Goal: Task Accomplishment & Management: Complete application form

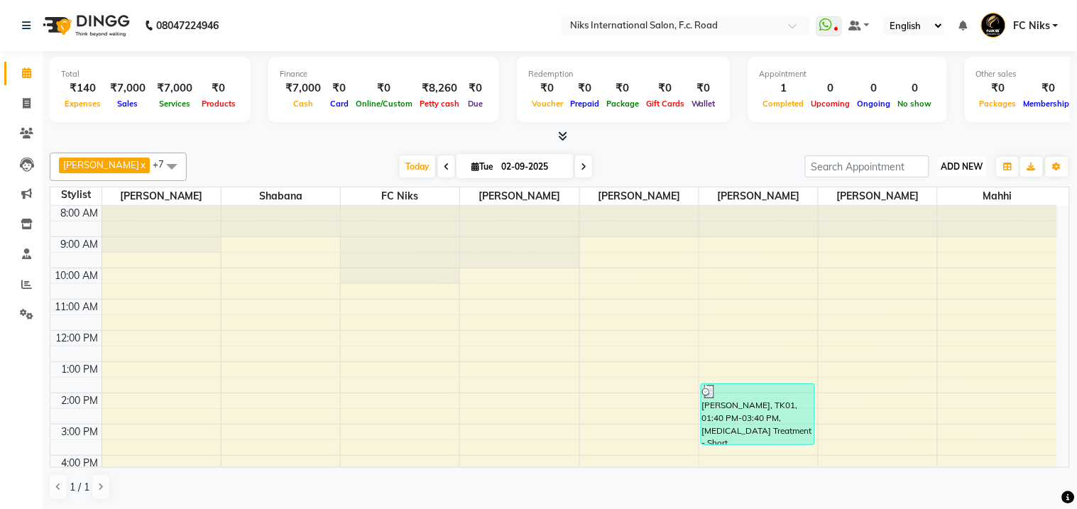
click at [957, 163] on span "ADD NEW" at bounding box center [962, 166] width 42 height 11
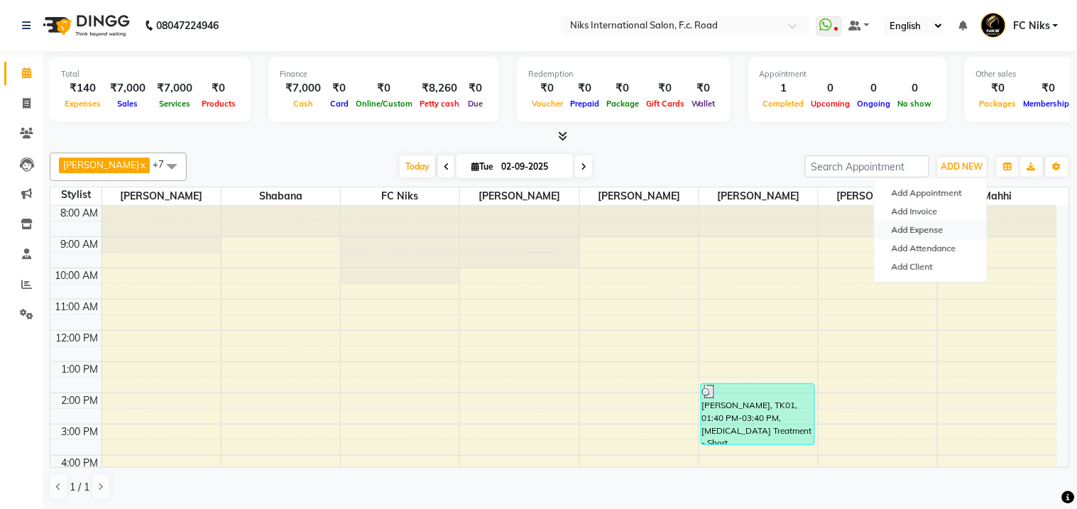
click at [907, 231] on link "Add Expense" at bounding box center [930, 230] width 112 height 18
select select "1"
select select "2355"
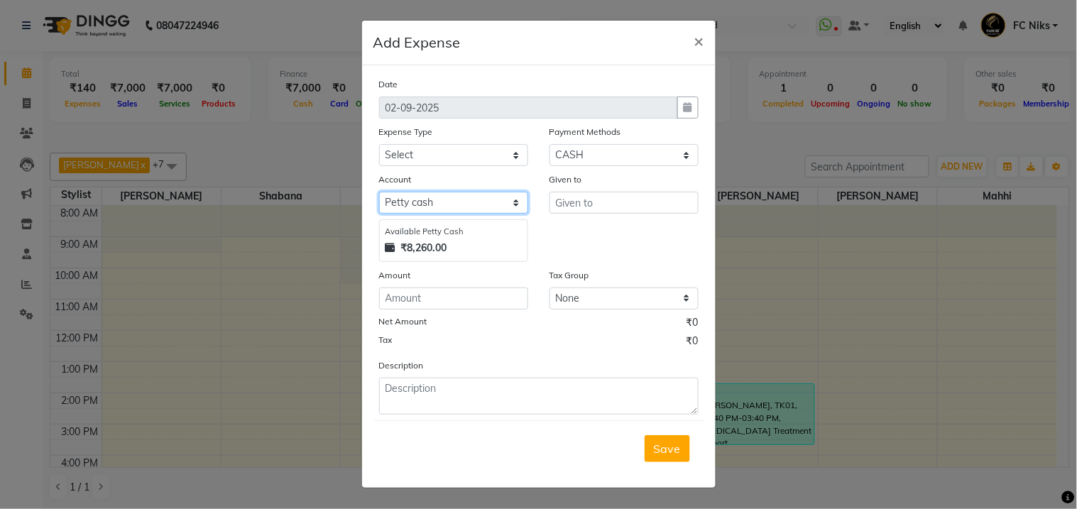
click at [471, 209] on select "Select Default account [PERSON_NAME] cash" at bounding box center [453, 203] width 149 height 22
drag, startPoint x: 476, startPoint y: 158, endPoint x: 470, endPoint y: 161, distance: 7.3
click at [471, 160] on select "Select Cash transfer to hub Client Snacks Donation Equipment Maintenance Miscel…" at bounding box center [453, 155] width 149 height 22
select select "946"
click at [379, 144] on select "Select Cash transfer to hub Client Snacks Donation Equipment Maintenance Miscel…" at bounding box center [453, 155] width 149 height 22
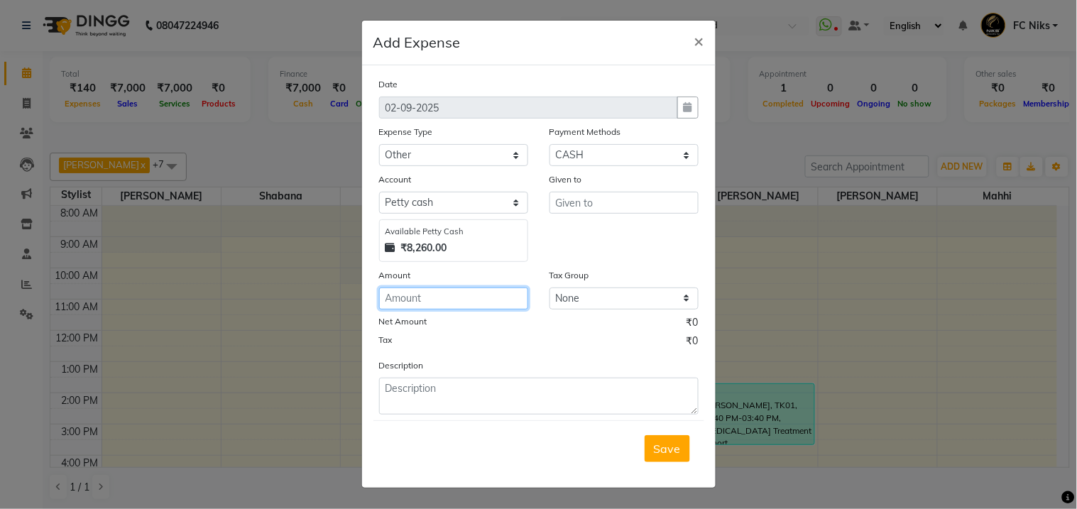
click at [526, 290] on input "number" at bounding box center [453, 298] width 149 height 22
type input "190"
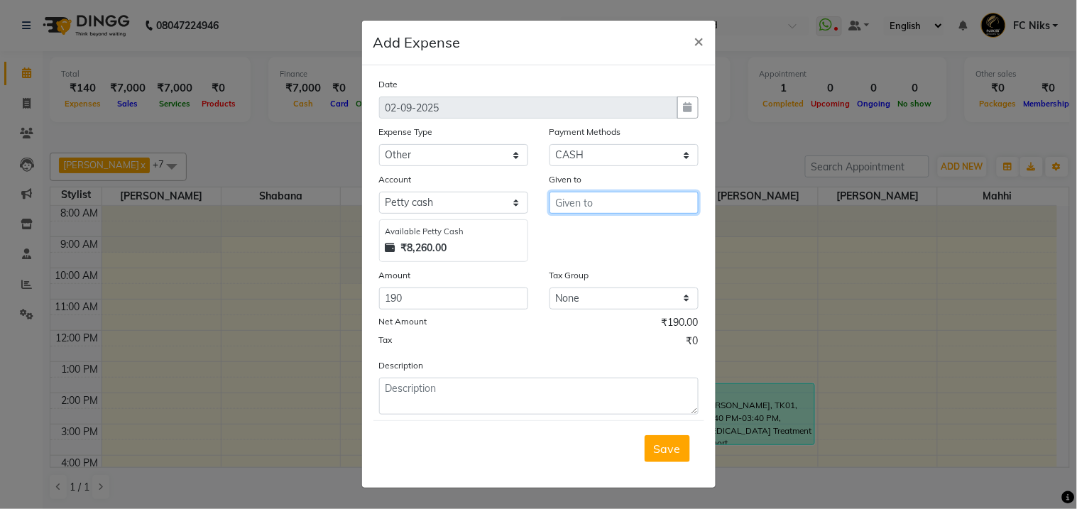
click at [625, 201] on input "text" at bounding box center [623, 203] width 149 height 22
type input "...."
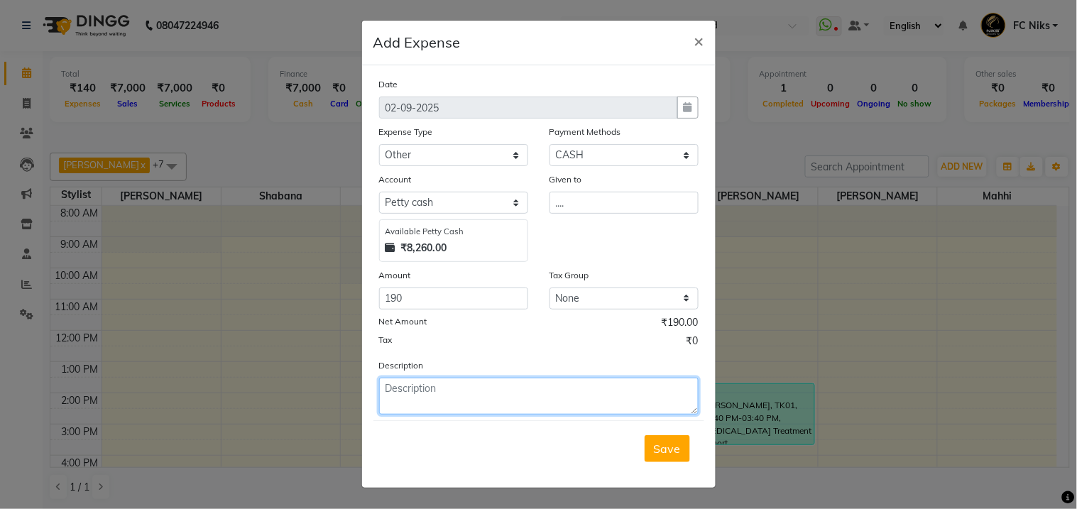
click at [522, 410] on textarea at bounding box center [538, 396] width 319 height 37
type textarea "parcel"
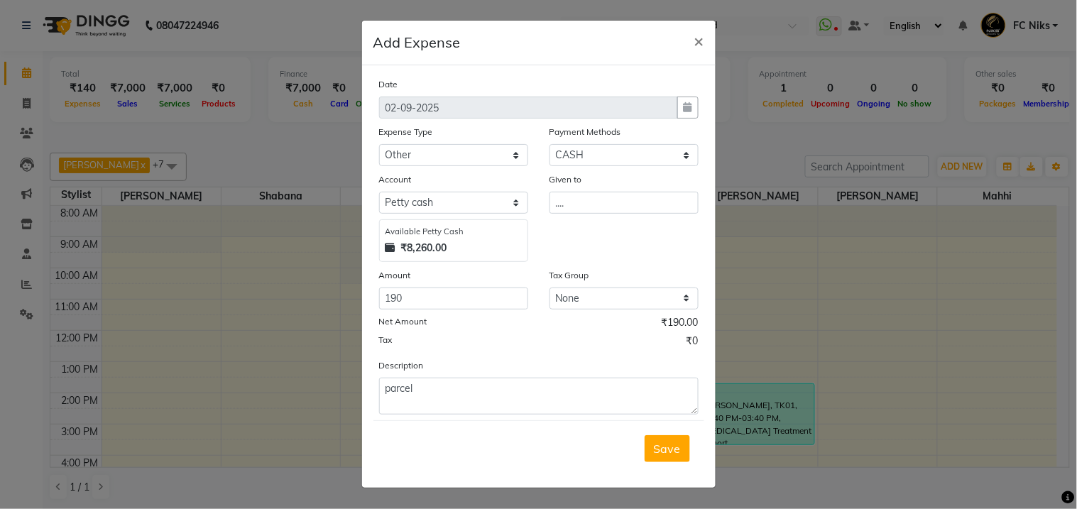
click at [678, 449] on span "Save" at bounding box center [667, 448] width 27 height 14
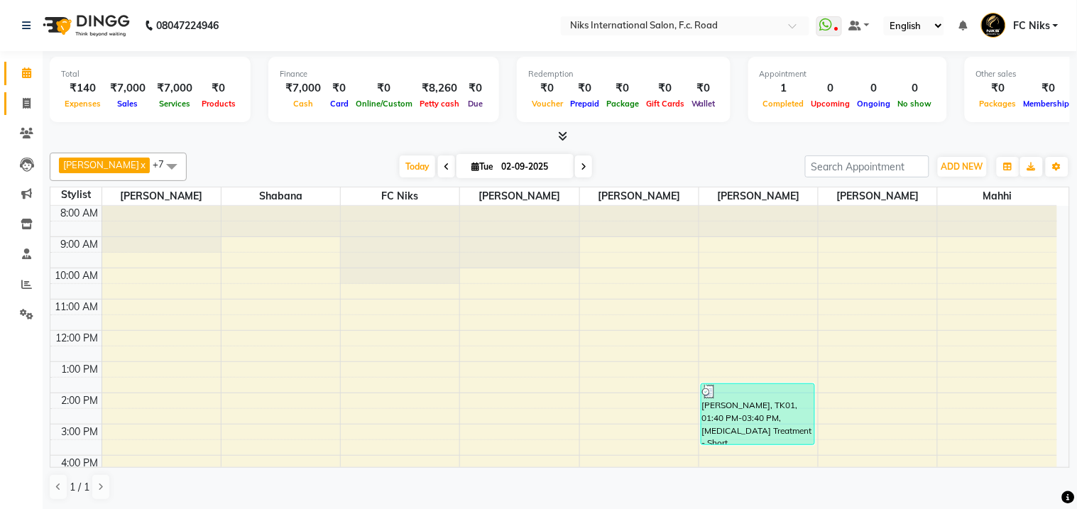
click at [25, 94] on link "Invoice" at bounding box center [21, 103] width 34 height 23
select select "7"
select select "service"
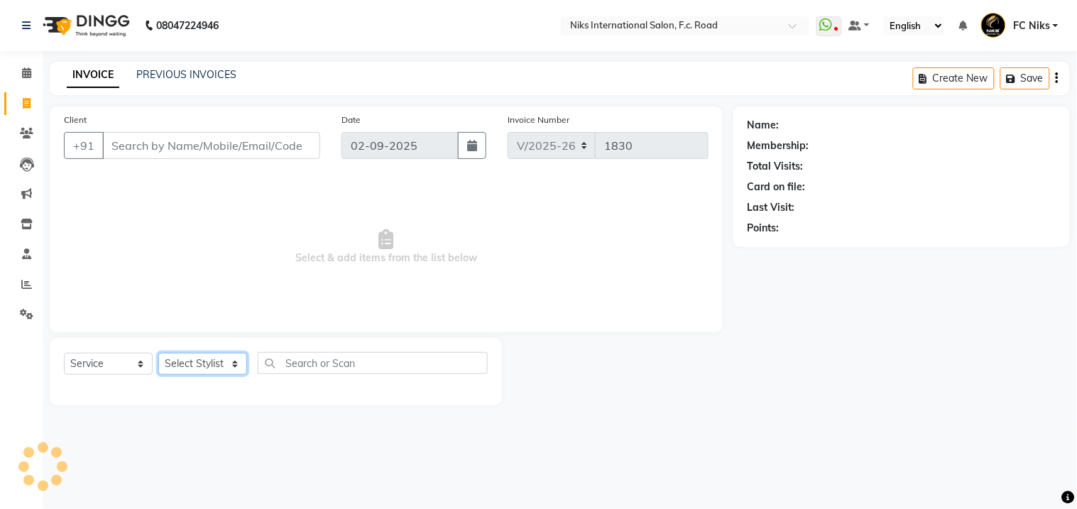
click at [182, 356] on select "Select Stylist" at bounding box center [202, 364] width 89 height 22
select select "63217"
click at [158, 353] on select "Select Stylist [PERSON_NAME] [PERSON_NAME] CA [PERSON_NAME] Niks [PERSON_NAME] …" at bounding box center [202, 364] width 89 height 22
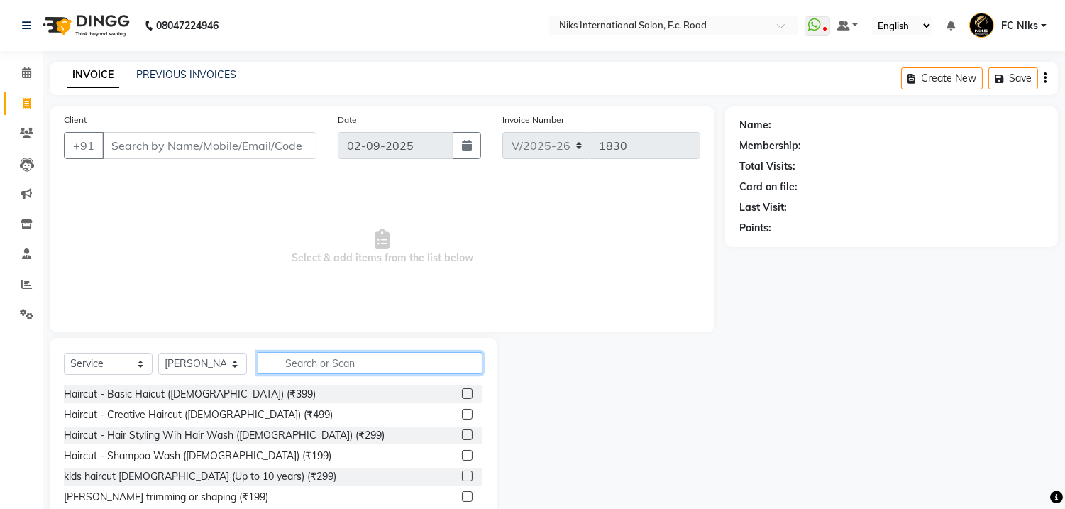
click at [302, 358] on input "text" at bounding box center [370, 363] width 225 height 22
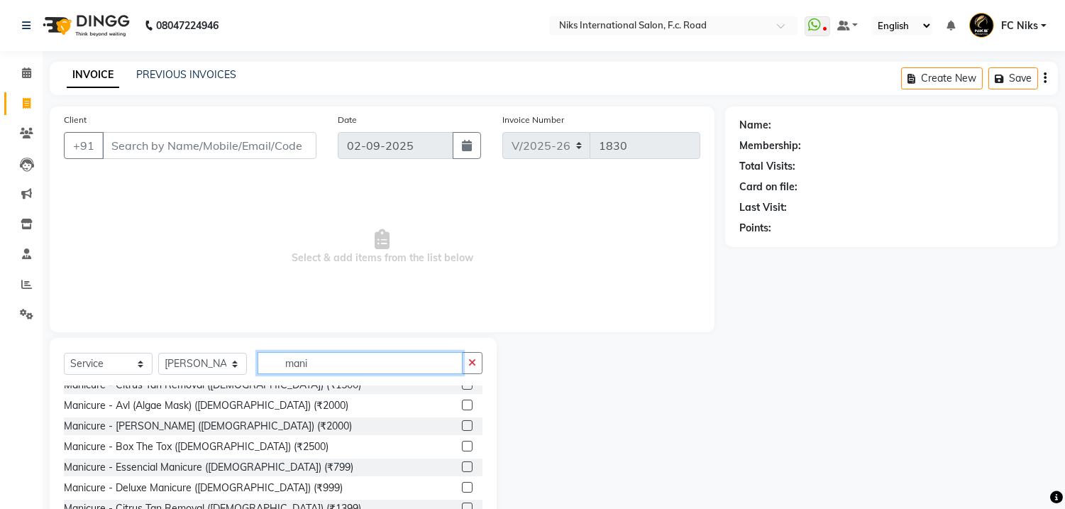
type input "mani"
click at [462, 466] on label at bounding box center [467, 466] width 11 height 11
click at [462, 466] on input "checkbox" at bounding box center [466, 467] width 9 height 9
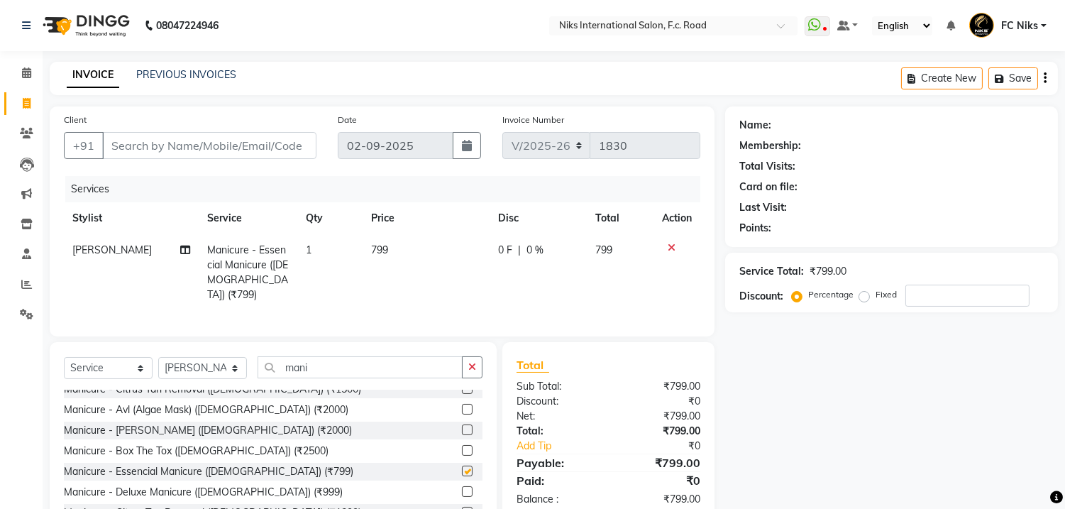
checkbox input "false"
click at [477, 363] on button "button" at bounding box center [472, 367] width 21 height 22
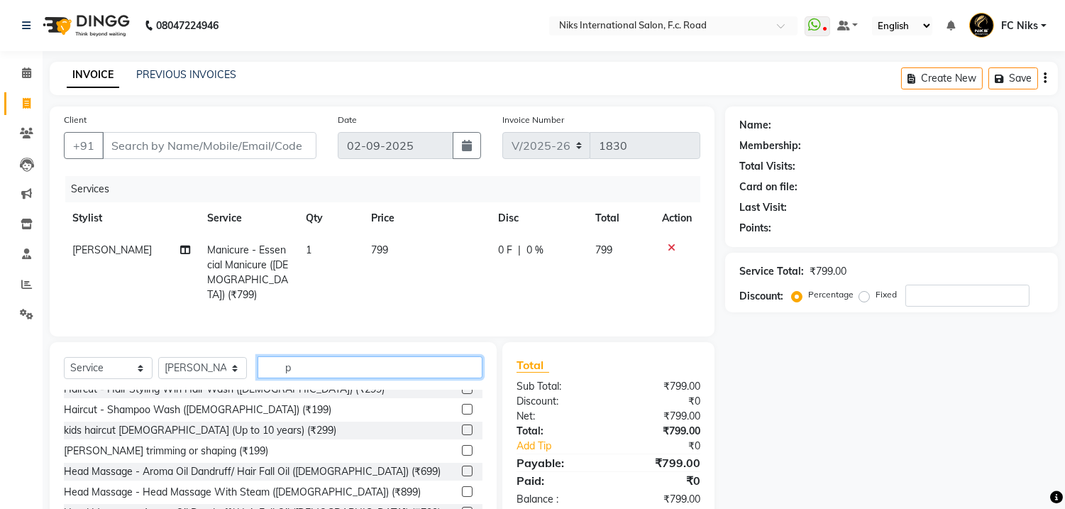
scroll to position [0, 0]
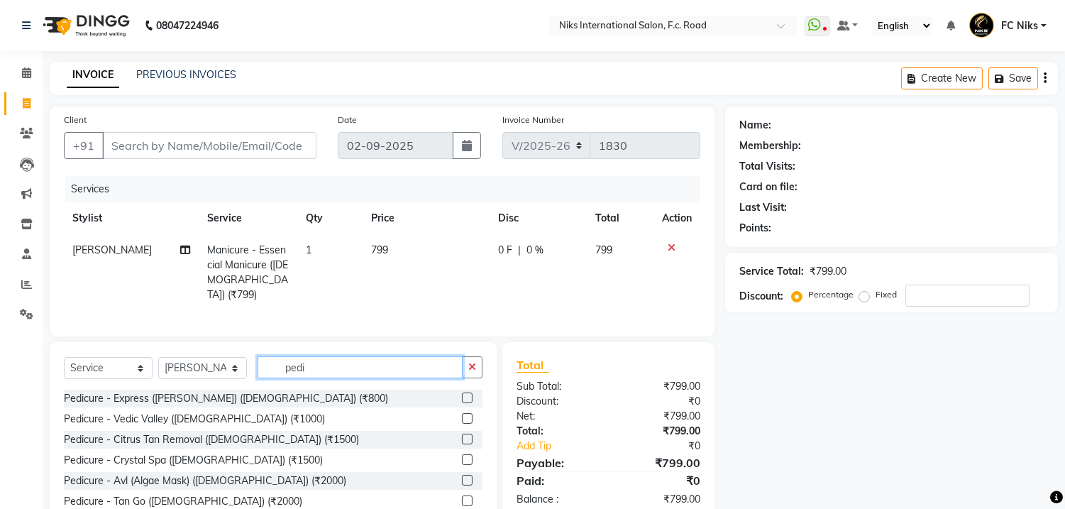
type input "pedi"
click at [494, 485] on div "Select Service Product Membership Package Voucher Prepaid Gift Card Select Styl…" at bounding box center [273, 446] width 447 height 209
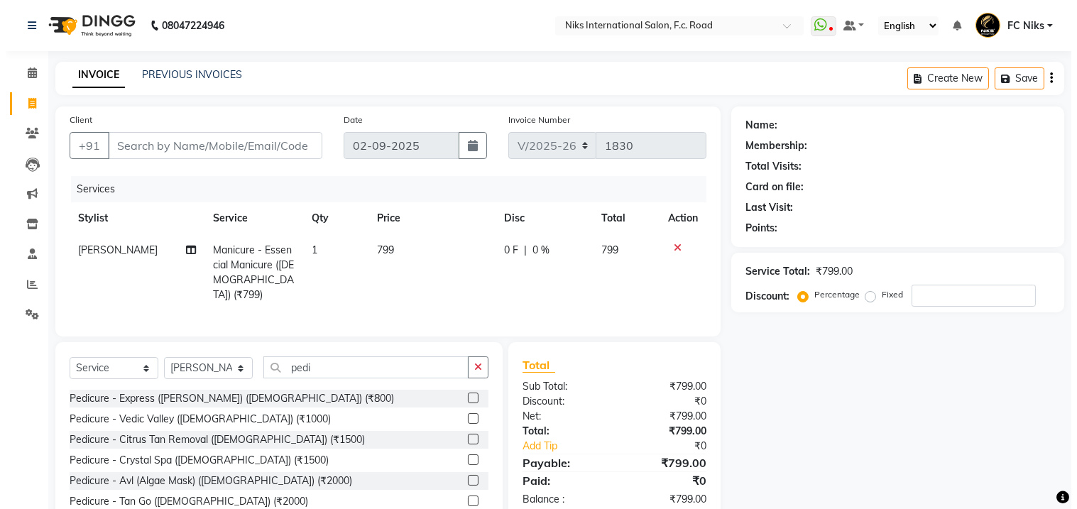
scroll to position [107, 0]
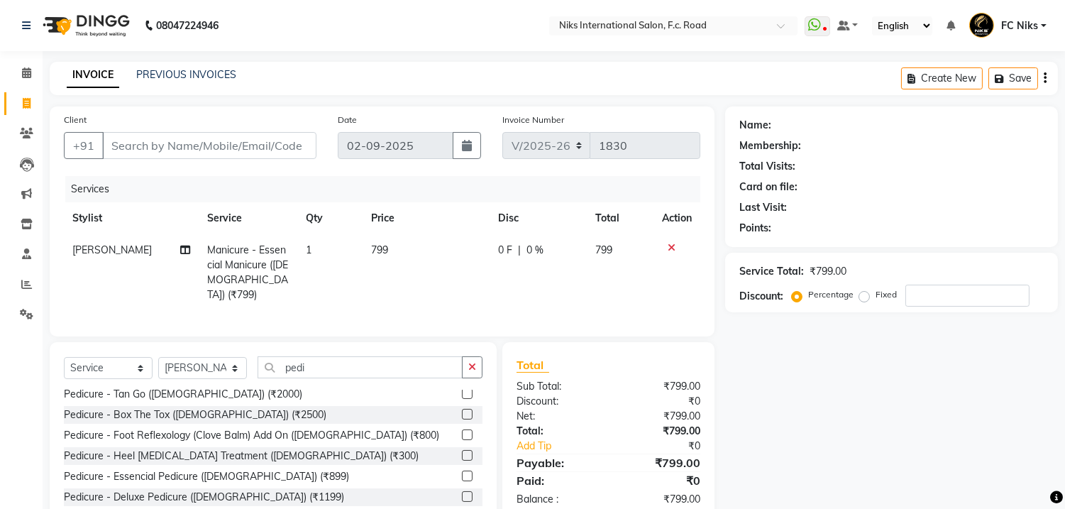
click at [462, 471] on label at bounding box center [467, 476] width 11 height 11
click at [462, 472] on input "checkbox" at bounding box center [466, 476] width 9 height 9
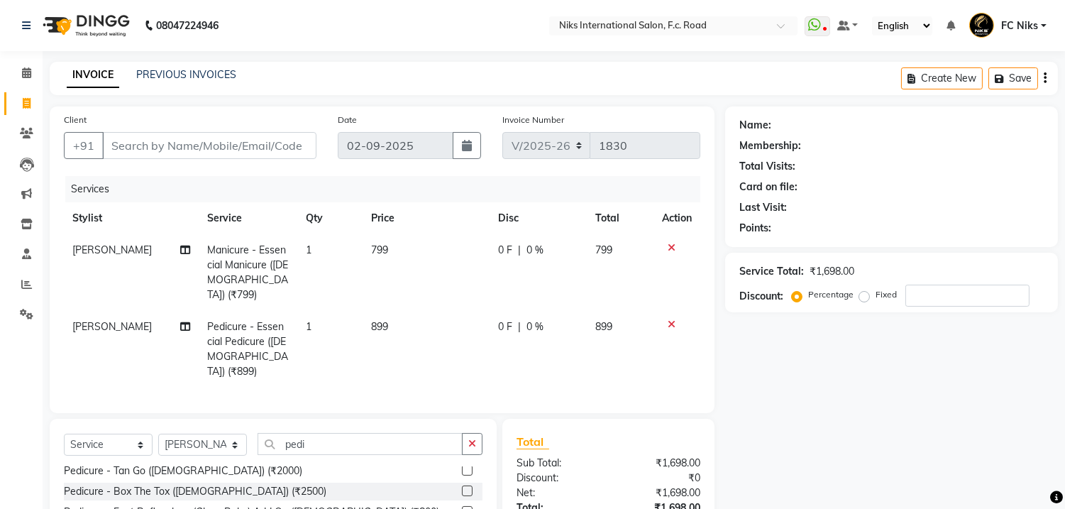
checkbox input "false"
click at [394, 250] on td "799" at bounding box center [426, 272] width 127 height 77
select select "63217"
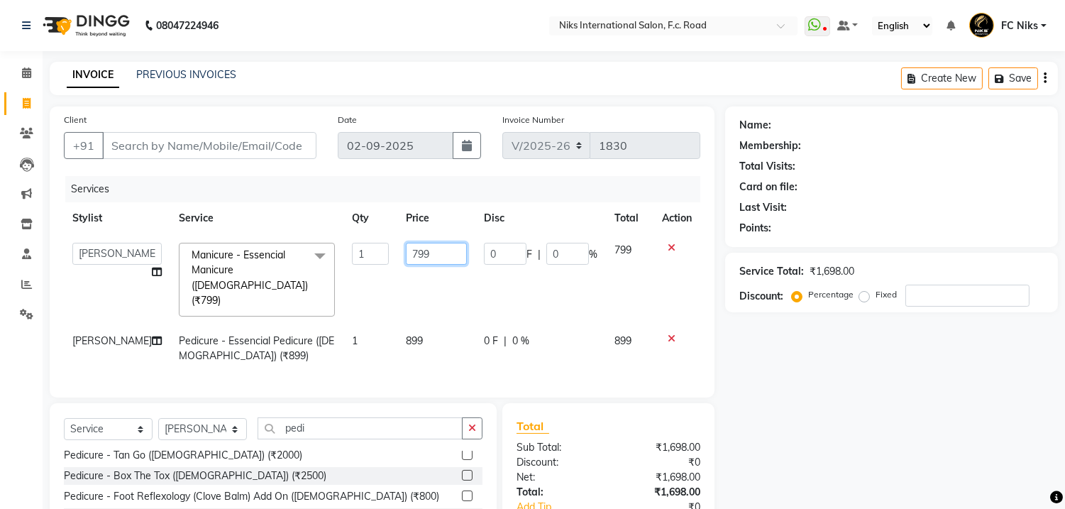
click at [436, 252] on input "799" at bounding box center [436, 254] width 61 height 22
type input "7"
type input "800"
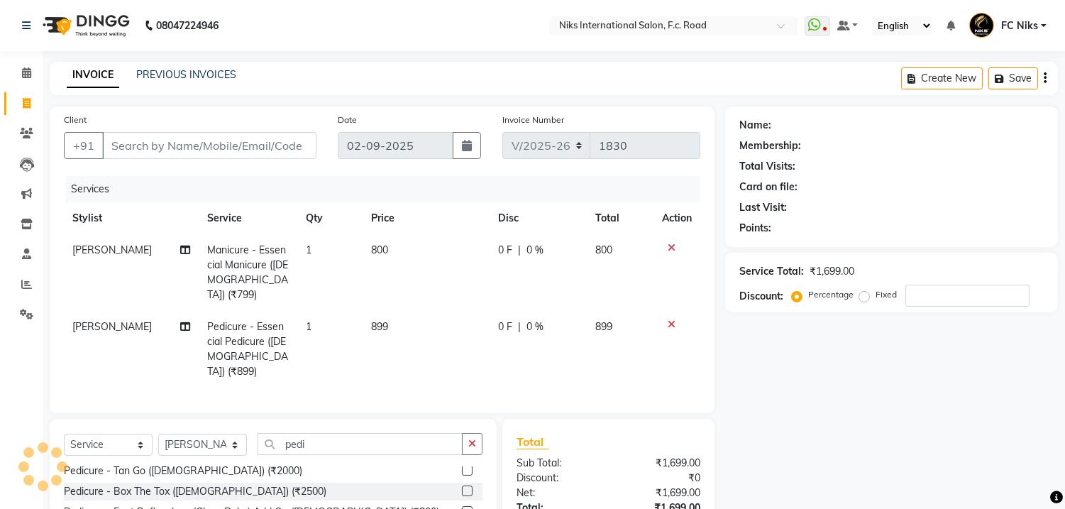
click at [440, 317] on td "899" at bounding box center [426, 349] width 127 height 77
select select "63217"
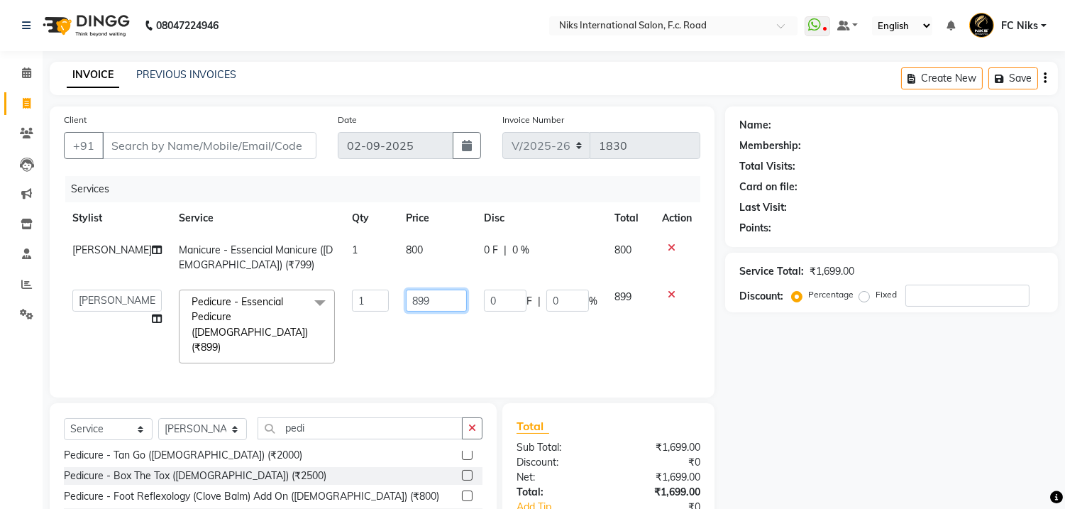
click at [440, 304] on input "899" at bounding box center [436, 301] width 61 height 22
type input "8"
type input "900"
click at [771, 408] on div "Name: Membership: Total Visits: Card on file: Last Visit: Points: Service Total…" at bounding box center [896, 359] width 343 height 506
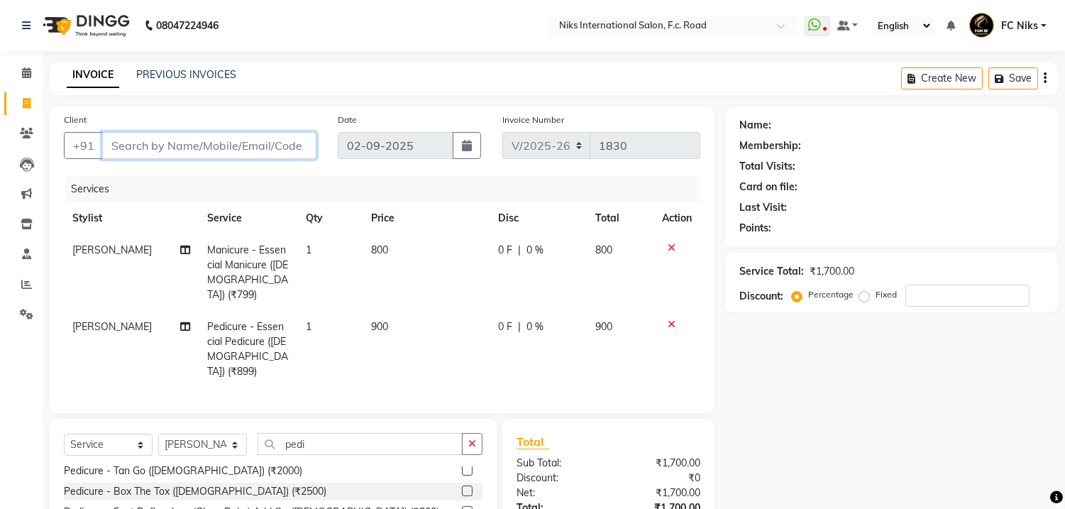
click at [183, 150] on input "Client" at bounding box center [209, 145] width 214 height 27
click at [159, 150] on input "Client" at bounding box center [209, 145] width 214 height 27
type input "9"
type input "0"
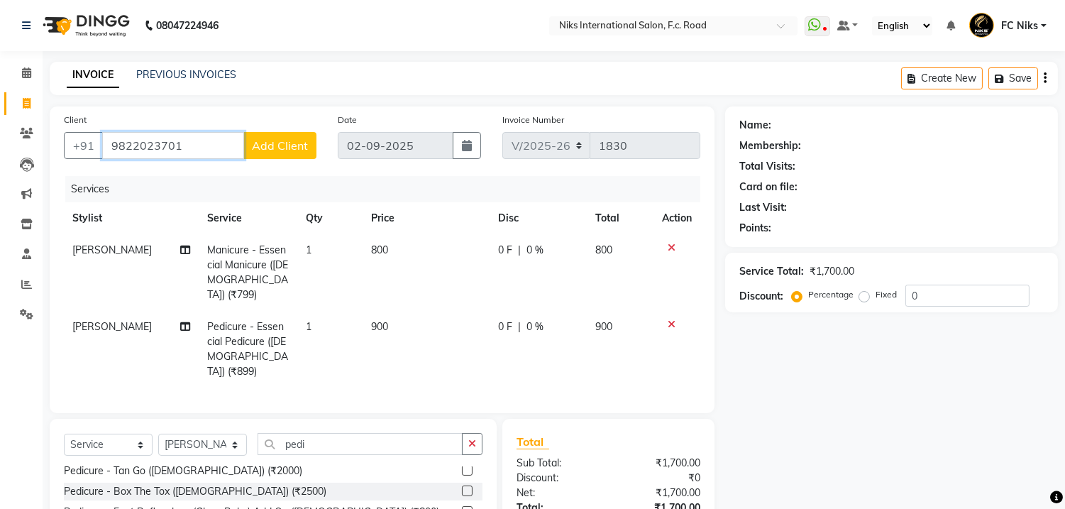
type input "9822023701"
click at [266, 142] on span "Add Client" at bounding box center [280, 145] width 56 height 14
select select "22"
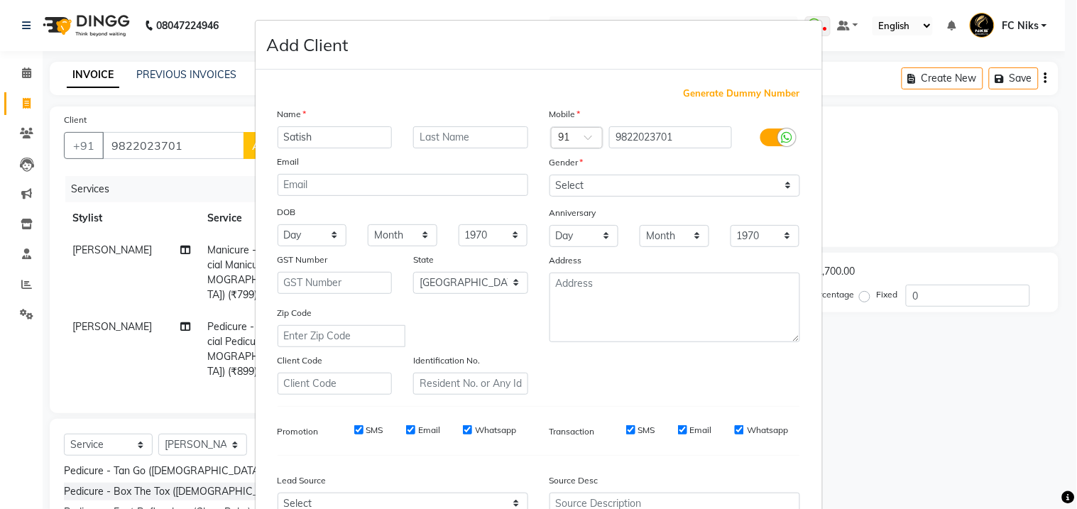
type input "Satish"
drag, startPoint x: 469, startPoint y: 119, endPoint x: 469, endPoint y: 128, distance: 9.2
click at [469, 128] on div "Name Satish Email DOB Day 01 02 03 04 05 06 07 08 09 10 11 12 13 14 15 16 17 18…" at bounding box center [403, 250] width 272 height 288
click at [472, 152] on div "Name Satish Email DOB Day 01 02 03 04 05 06 07 08 09 10 11 12 13 14 15 16 17 18…" at bounding box center [403, 250] width 272 height 288
click at [471, 145] on input "text" at bounding box center [470, 137] width 115 height 22
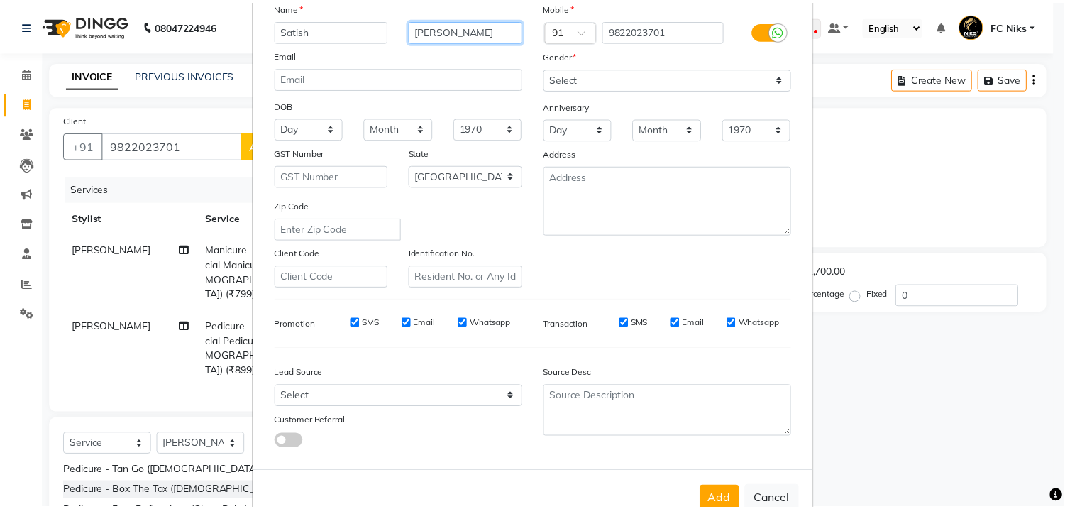
scroll to position [131, 0]
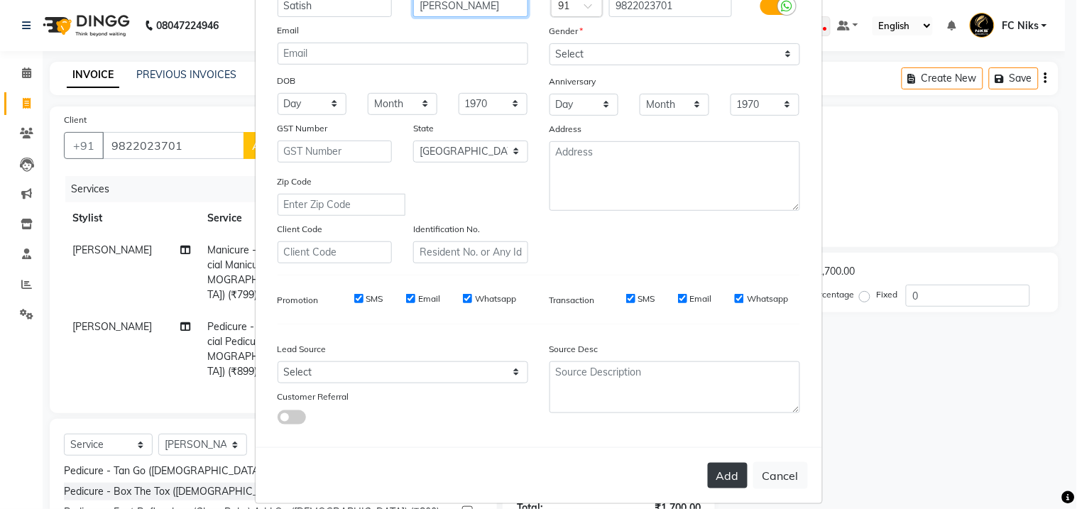
type input "[PERSON_NAME]"
click at [718, 473] on button "Add" at bounding box center [728, 476] width 40 height 26
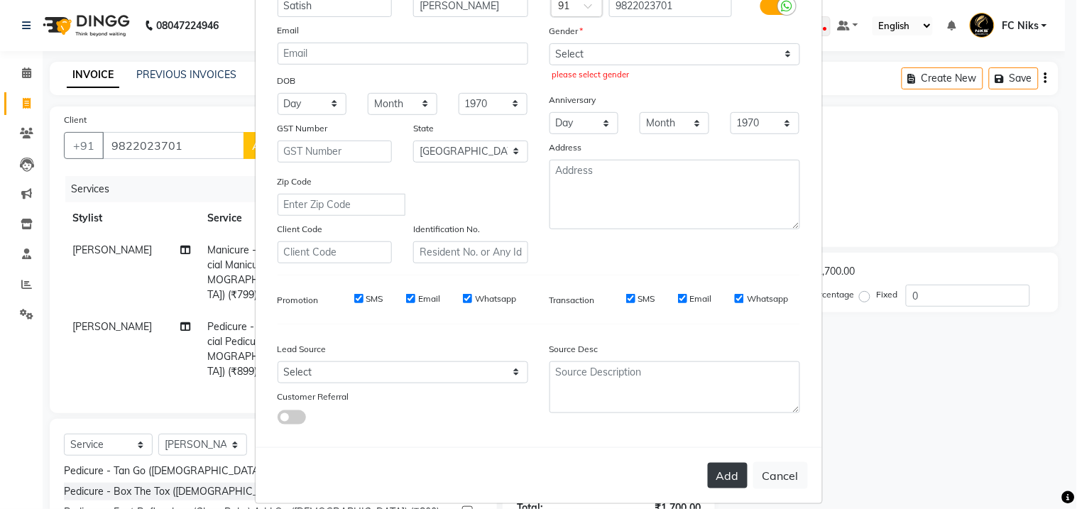
click at [725, 476] on button "Add" at bounding box center [728, 476] width 40 height 26
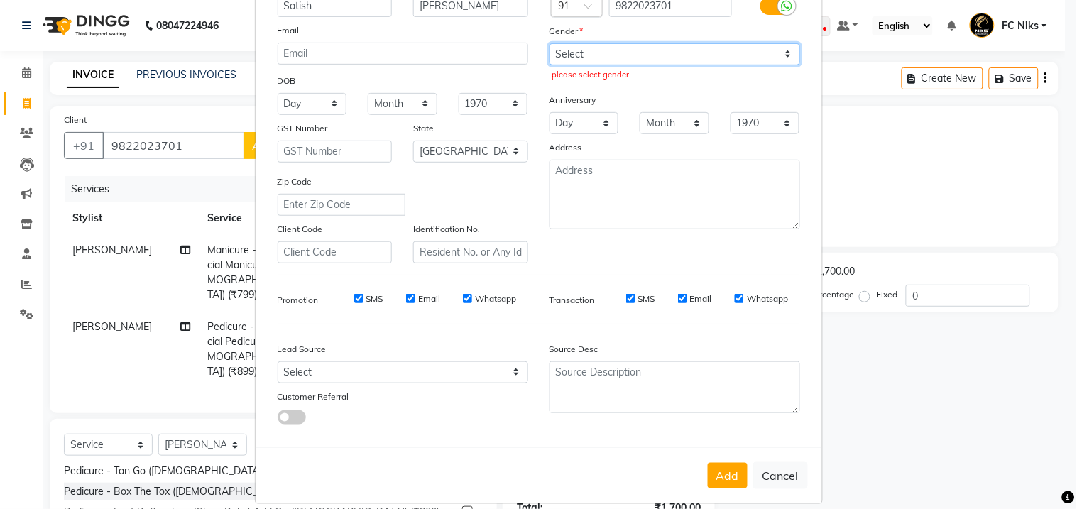
click at [642, 62] on select "Select [DEMOGRAPHIC_DATA] [DEMOGRAPHIC_DATA] Other Prefer Not To Say" at bounding box center [674, 54] width 251 height 22
select select "[DEMOGRAPHIC_DATA]"
click at [549, 43] on select "Select [DEMOGRAPHIC_DATA] [DEMOGRAPHIC_DATA] Other Prefer Not To Say" at bounding box center [674, 54] width 251 height 22
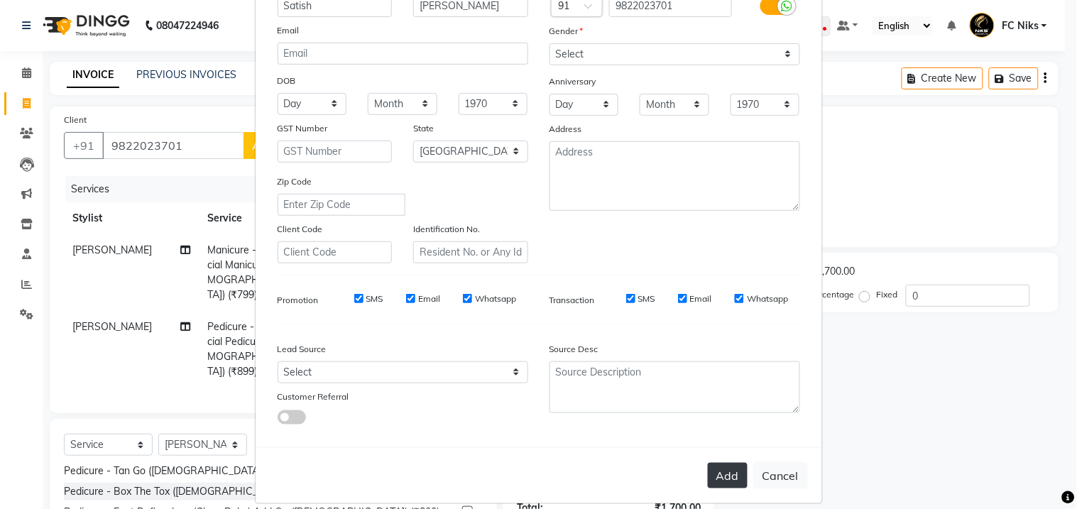
click at [722, 480] on button "Add" at bounding box center [728, 476] width 40 height 26
type input "98******01"
select select
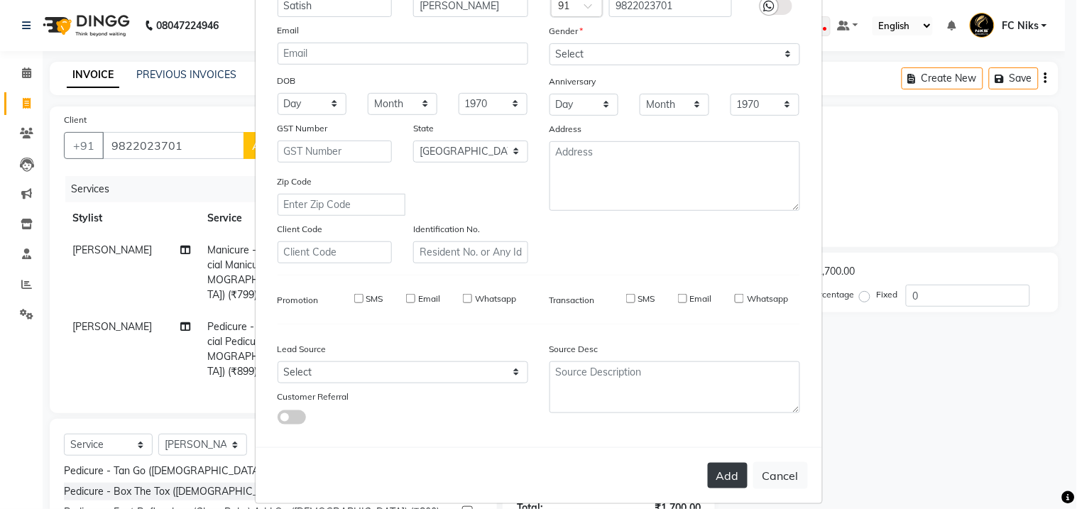
select select "null"
select select
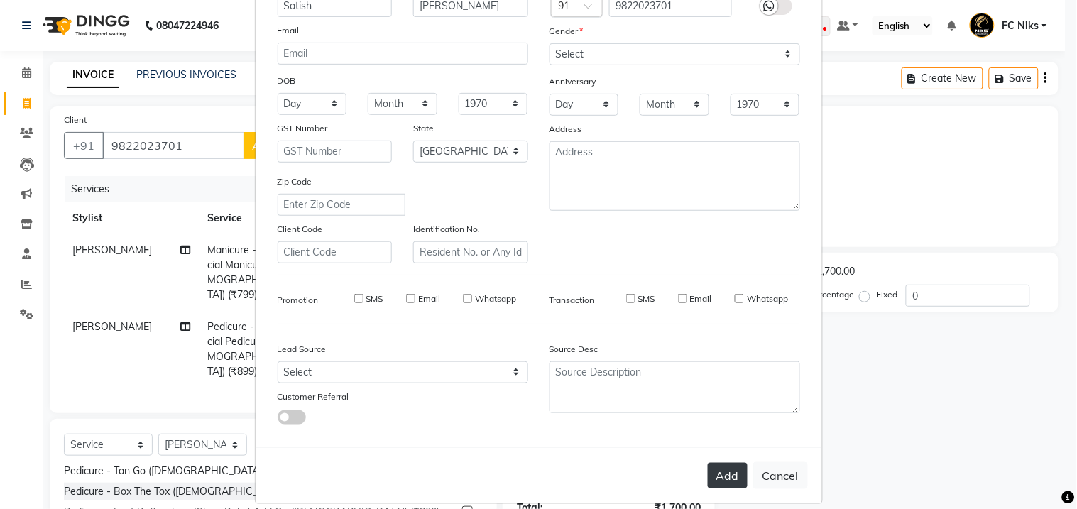
checkbox input "false"
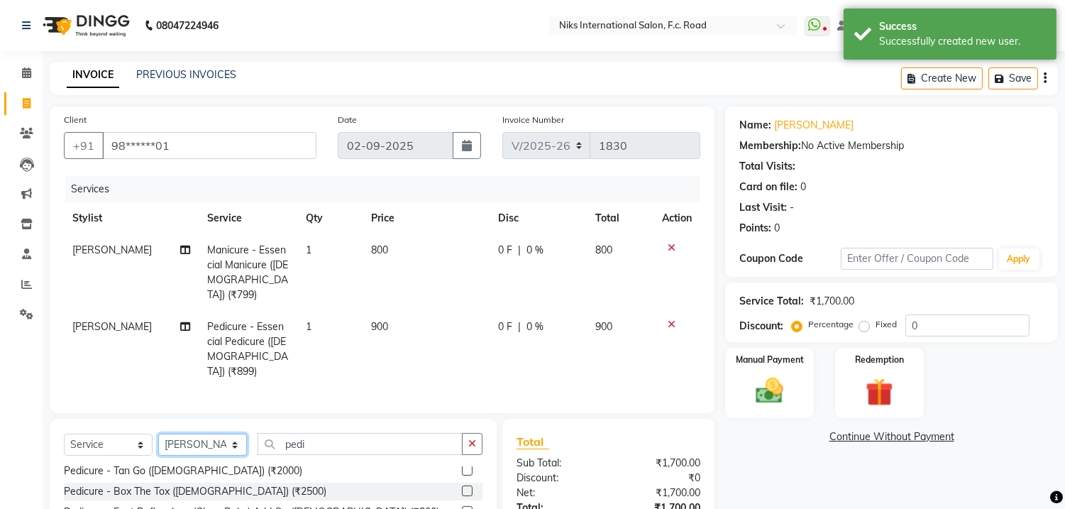
click at [211, 434] on select "Select Stylist [PERSON_NAME] [PERSON_NAME] CA [PERSON_NAME] Niks [PERSON_NAME] …" at bounding box center [202, 445] width 89 height 22
select select "82852"
click at [158, 434] on select "Select Stylist [PERSON_NAME] [PERSON_NAME] CA [PERSON_NAME] Niks [PERSON_NAME] …" at bounding box center [202, 445] width 89 height 22
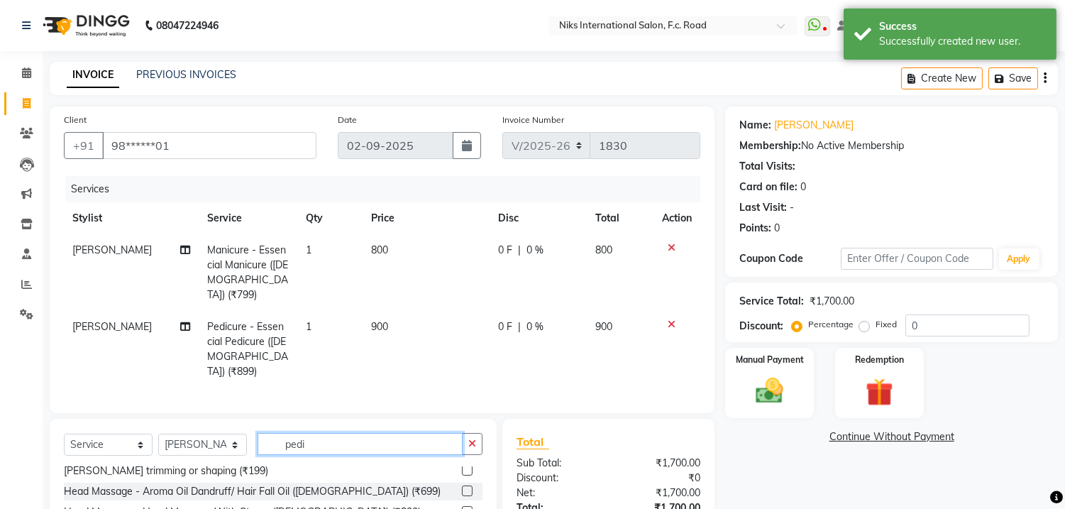
click at [343, 433] on input "pedi" at bounding box center [360, 444] width 205 height 22
type input "p"
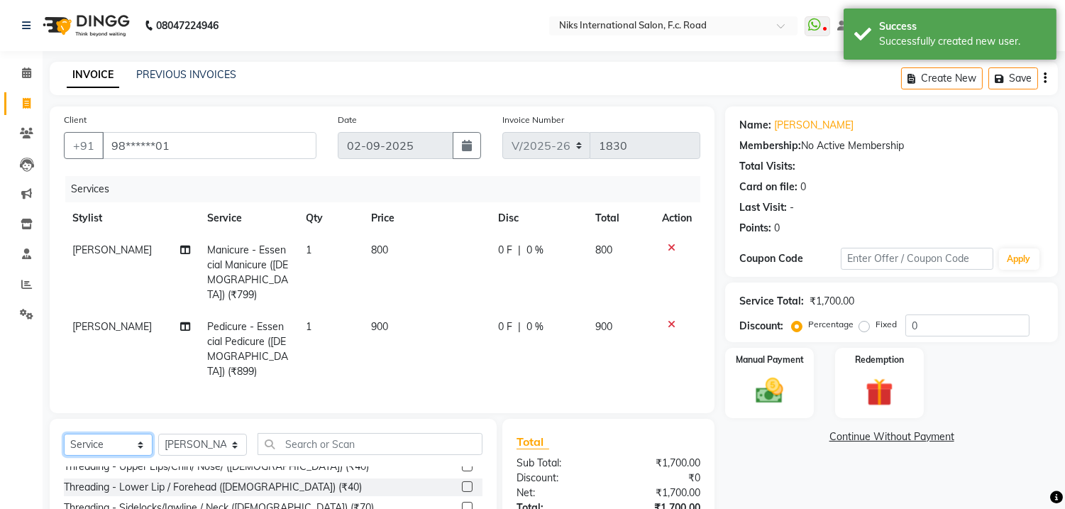
click at [94, 434] on select "Select Service Product Membership Package Voucher Prepaid Gift Card" at bounding box center [108, 445] width 89 height 22
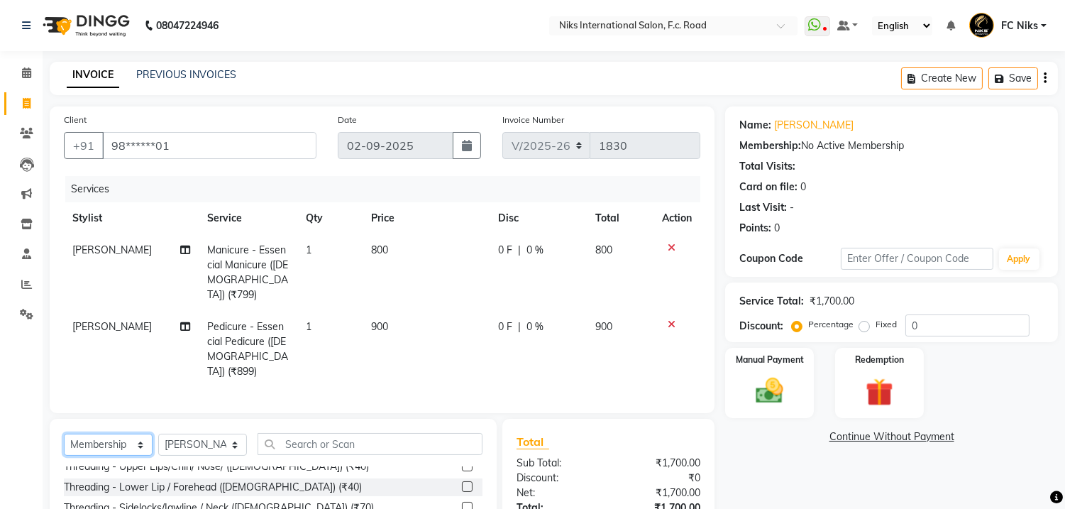
click at [64, 434] on select "Select Service Product Membership Package Voucher Prepaid Gift Card" at bounding box center [108, 445] width 89 height 22
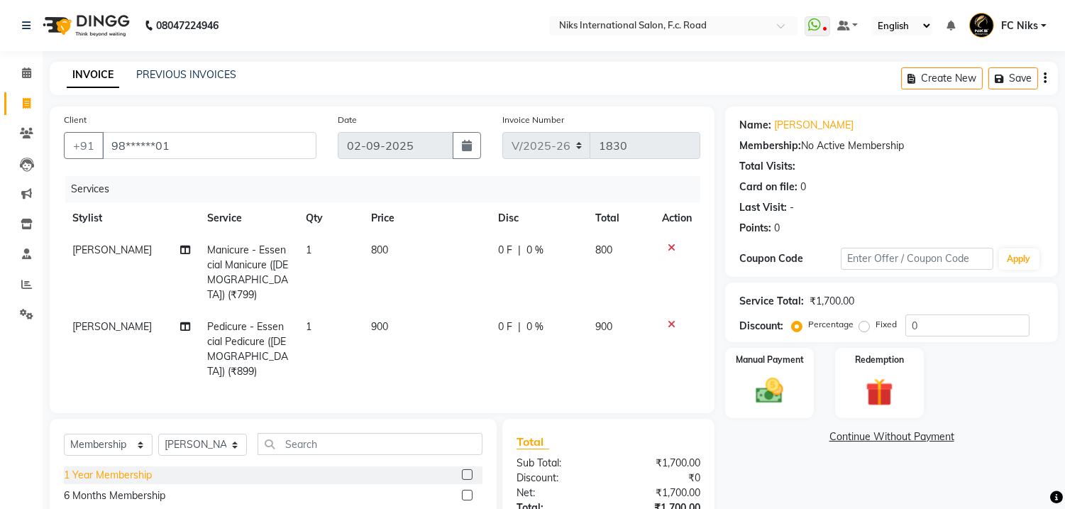
click at [118, 468] on div "1 Year Membership" at bounding box center [108, 475] width 88 height 15
select select "select"
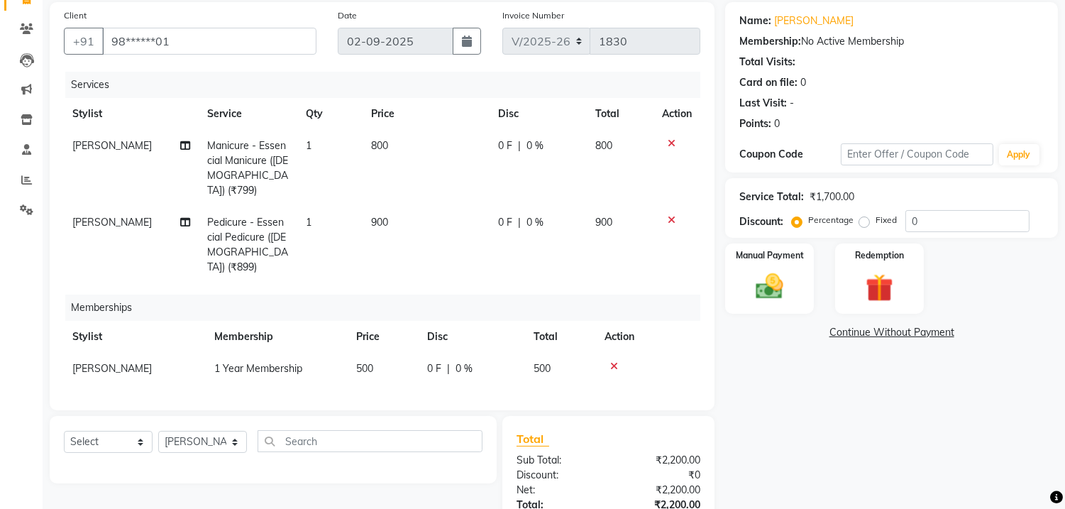
scroll to position [131, 0]
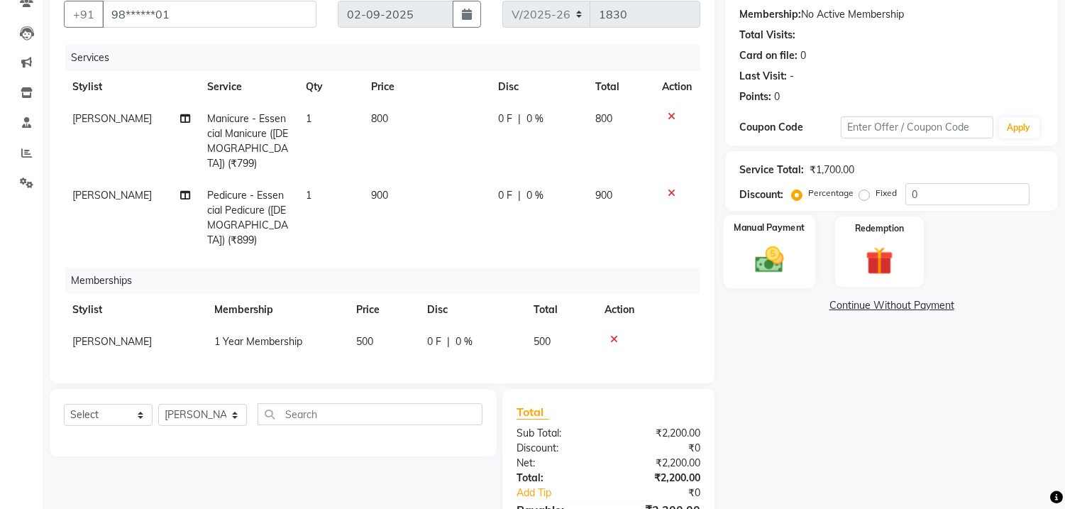
click at [747, 241] on div "Manual Payment" at bounding box center [770, 251] width 92 height 72
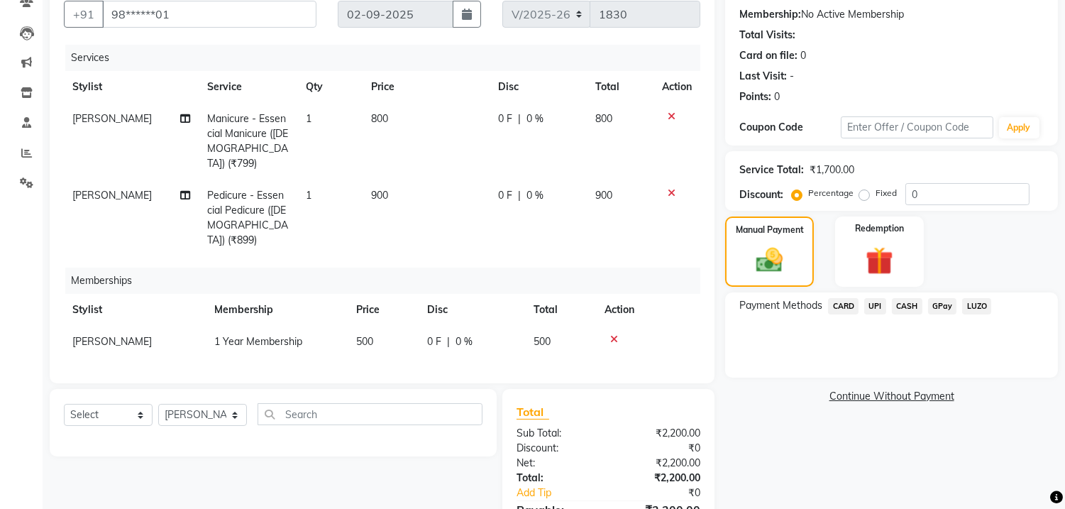
click at [845, 302] on span "CARD" at bounding box center [843, 306] width 31 height 16
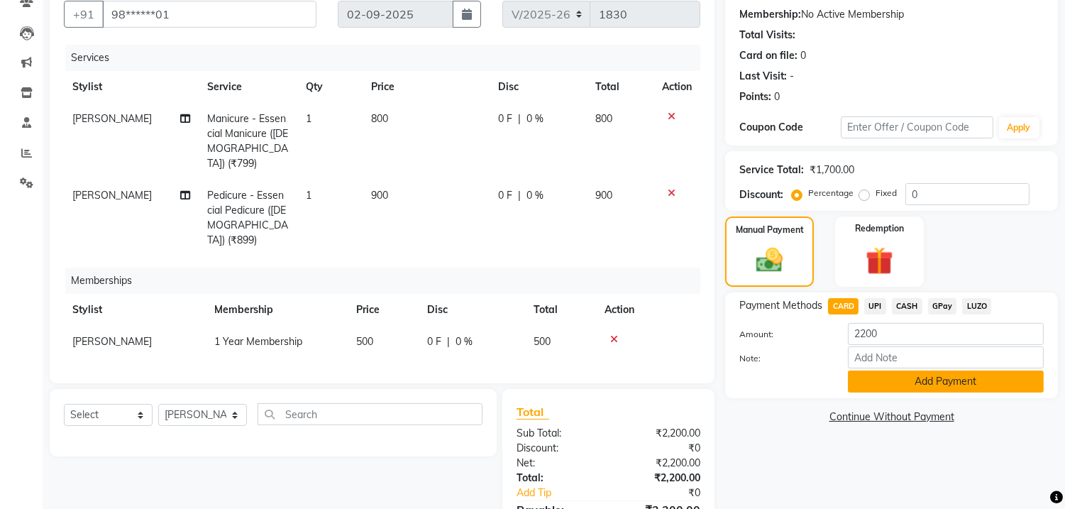
click at [892, 374] on button "Add Payment" at bounding box center [946, 381] width 196 height 22
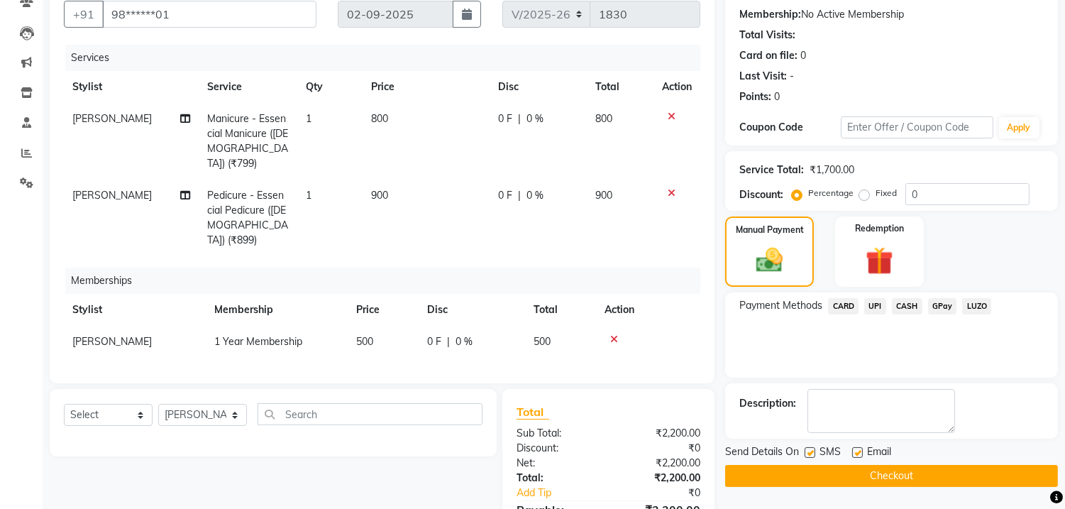
scroll to position [210, 0]
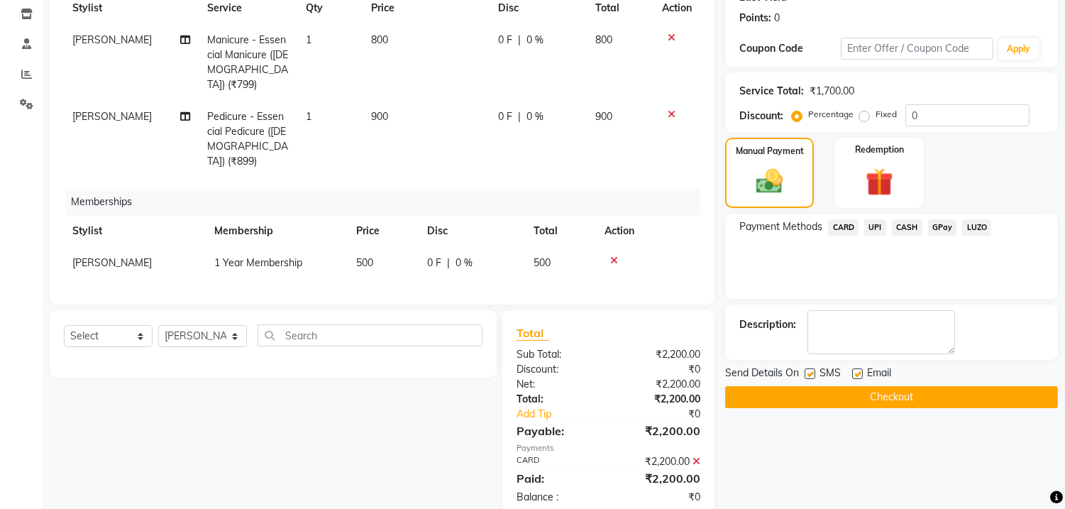
click at [880, 403] on button "Checkout" at bounding box center [891, 397] width 333 height 22
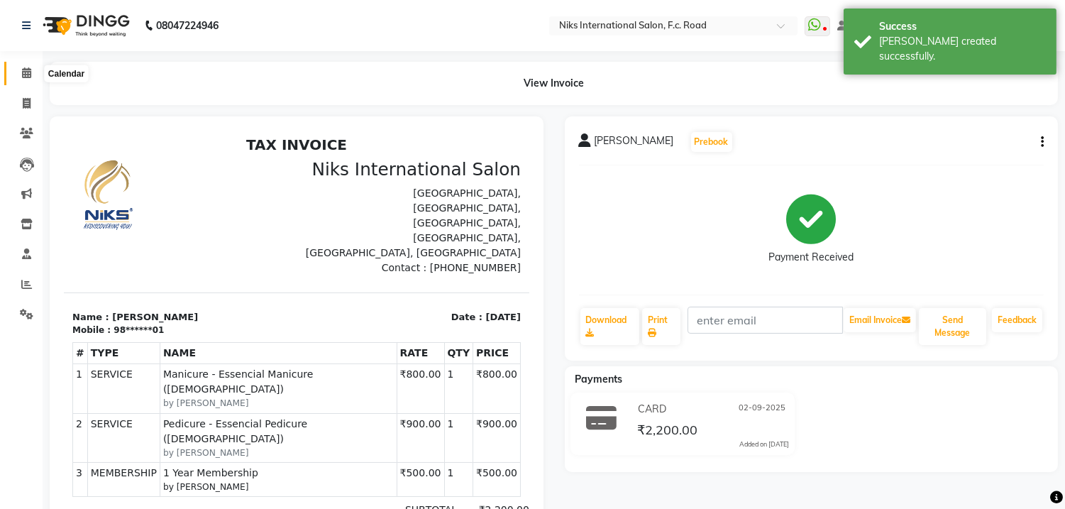
click at [25, 70] on icon at bounding box center [26, 72] width 9 height 11
